Goal: Check status: Check status

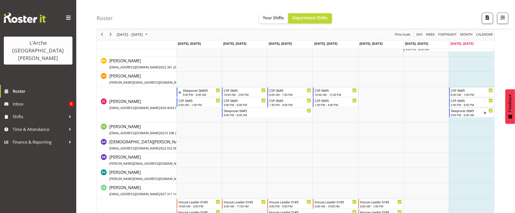
scroll to position [61, 0]
click at [110, 34] on span "Next" at bounding box center [110, 35] width 6 height 6
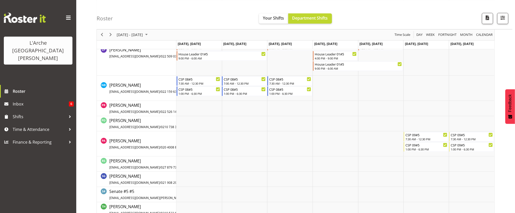
scroll to position [237, 0]
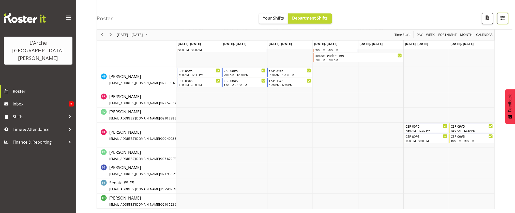
click at [505, 23] on button "button" at bounding box center [502, 18] width 11 height 11
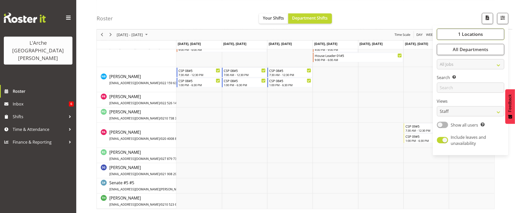
click at [467, 35] on span "1 Locations" at bounding box center [470, 34] width 25 height 6
click at [444, 59] on span at bounding box center [443, 59] width 4 height 4
click at [444, 59] on input "20" at bounding box center [442, 58] width 3 height 3
checkbox input "true"
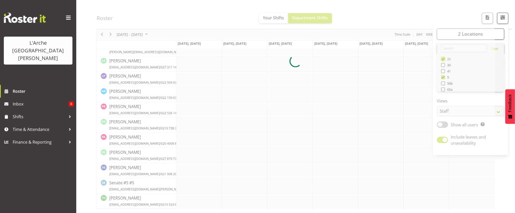
scroll to position [137, 0]
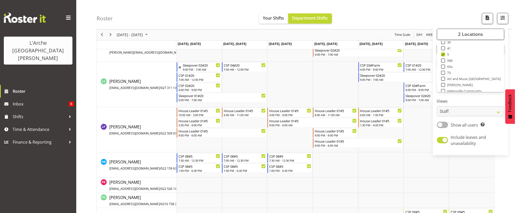
scroll to position [30, 0]
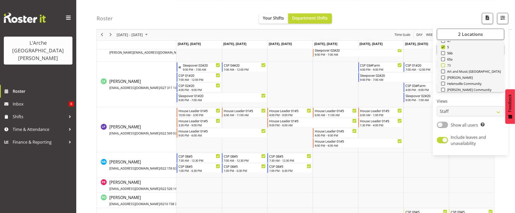
click at [444, 63] on span at bounding box center [443, 65] width 4 height 4
click at [444, 64] on input "73" at bounding box center [442, 65] width 3 height 3
checkbox input "true"
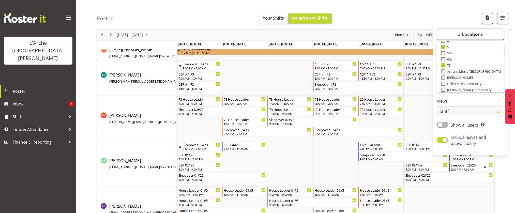
scroll to position [237, 0]
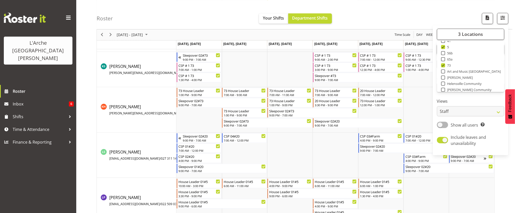
click at [503, 172] on div "[DATE] - [DATE] [DATE] Day Week Fortnight Month calendar Month Agenda Time Scal…" at bounding box center [306, 132] width 418 height 646
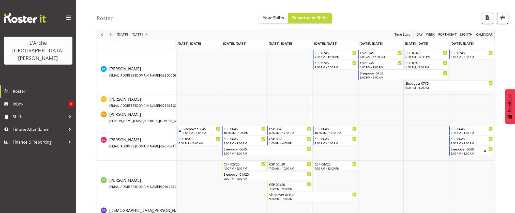
scroll to position [53, 0]
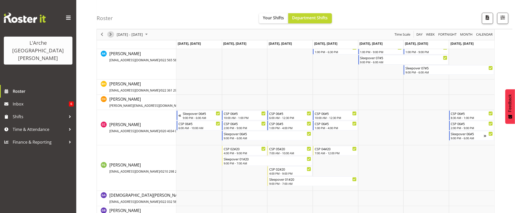
click at [110, 37] on span "Next" at bounding box center [110, 35] width 6 height 6
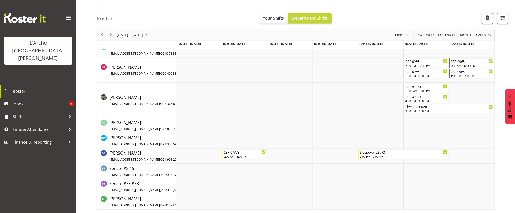
scroll to position [409, 0]
